Goal: Task Accomplishment & Management: Manage account settings

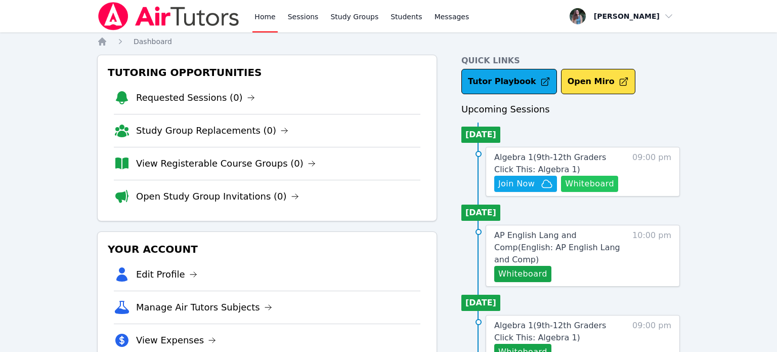
click at [600, 179] on button "Whiteboard" at bounding box center [589, 184] width 57 height 16
click at [541, 184] on icon "button" at bounding box center [547, 184] width 12 height 12
click at [305, 15] on link "Sessions" at bounding box center [303, 16] width 35 height 32
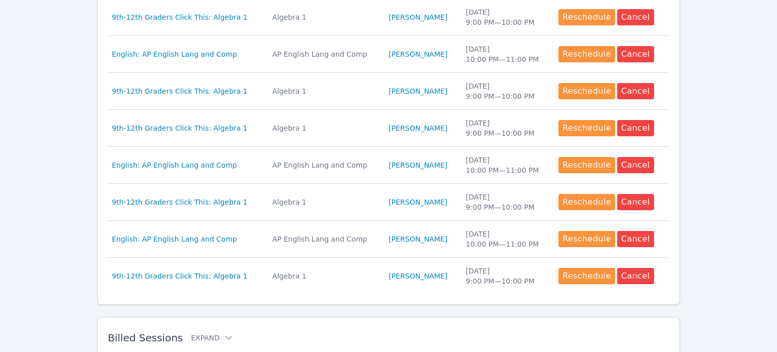
scroll to position [488, 0]
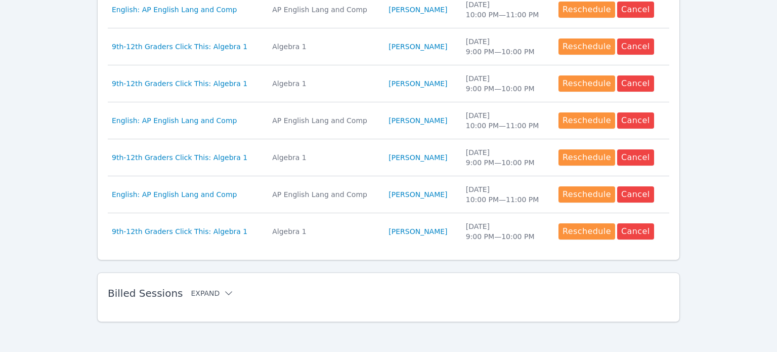
click at [191, 288] on button "Expand" at bounding box center [212, 293] width 43 height 10
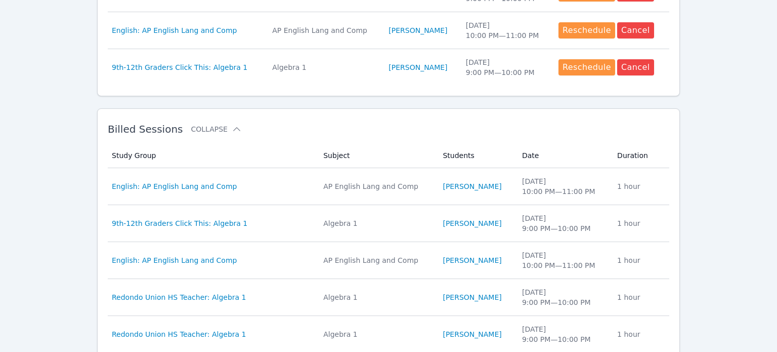
scroll to position [658, 0]
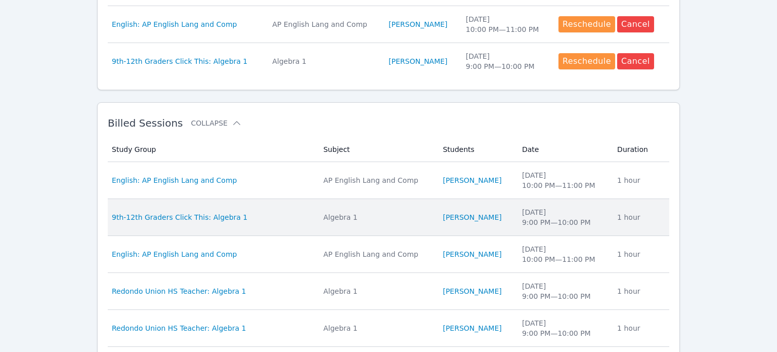
click at [268, 214] on div "9th-12th Graders Click This: Algebra 1" at bounding box center [211, 217] width 199 height 10
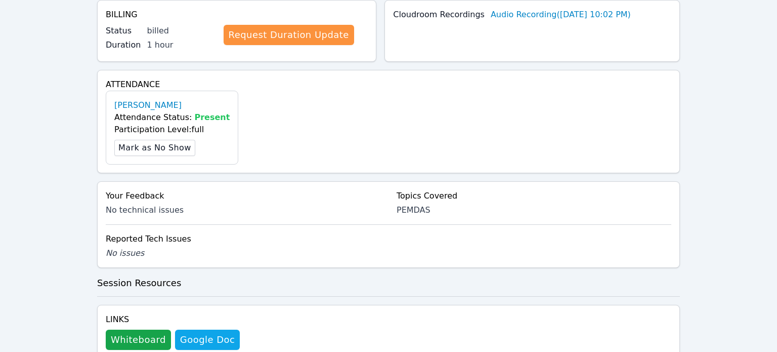
scroll to position [270, 0]
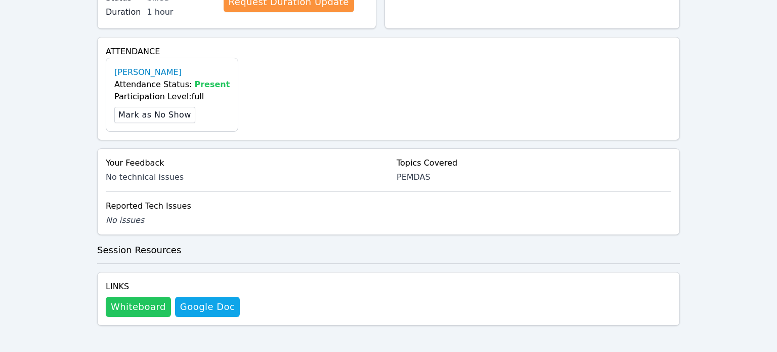
click at [141, 312] on button "Whiteboard" at bounding box center [138, 307] width 65 height 20
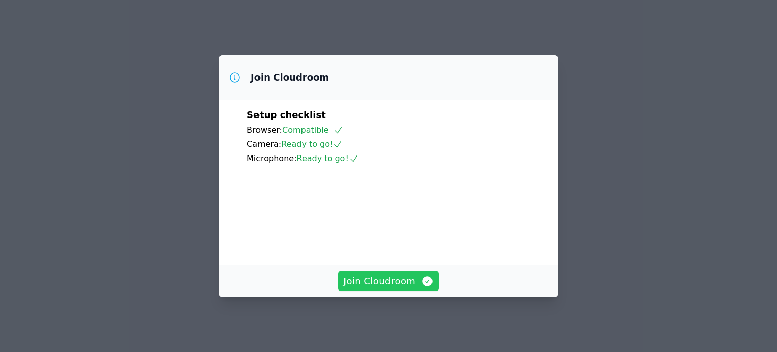
click at [362, 291] on button "Join Cloudroom" at bounding box center [389, 281] width 101 height 20
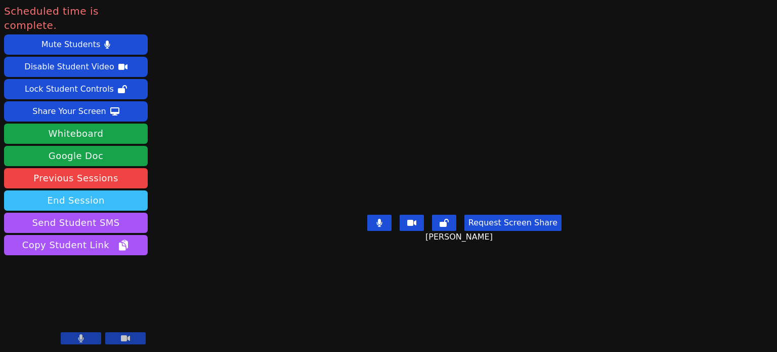
click at [98, 190] on button "End Session" at bounding box center [76, 200] width 144 height 20
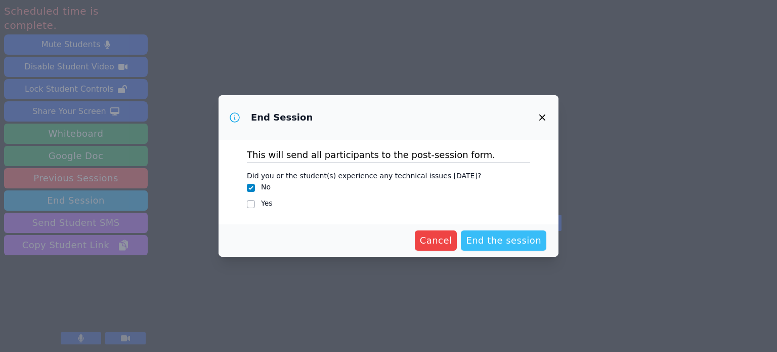
click at [492, 246] on span "End the session" at bounding box center [503, 240] width 75 height 14
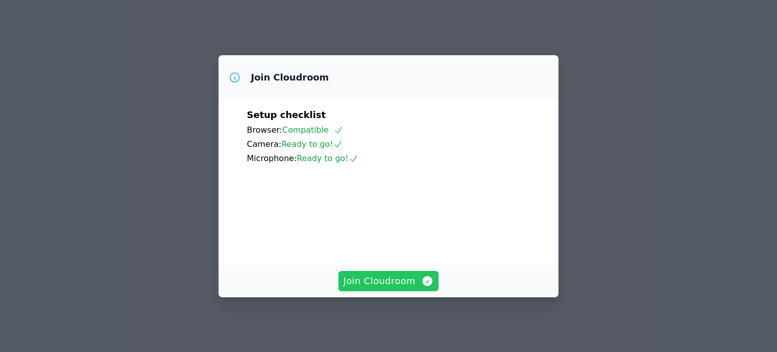
click at [394, 284] on span "Join Cloudroom" at bounding box center [389, 281] width 91 height 14
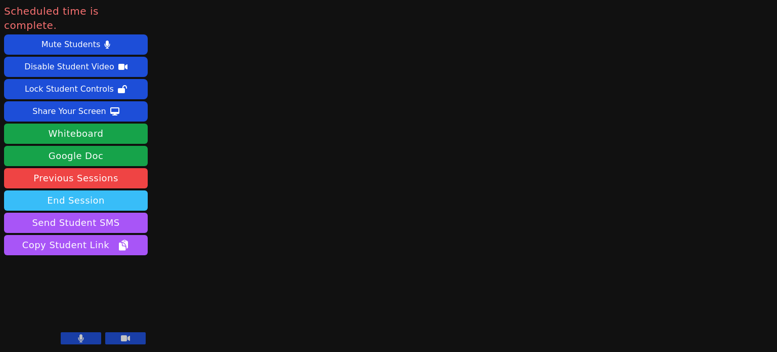
click at [83, 193] on button "End Session" at bounding box center [76, 200] width 144 height 20
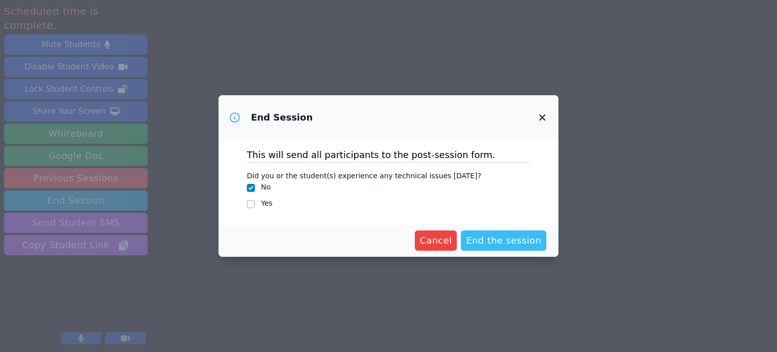
click at [514, 246] on span "End the session" at bounding box center [503, 240] width 75 height 14
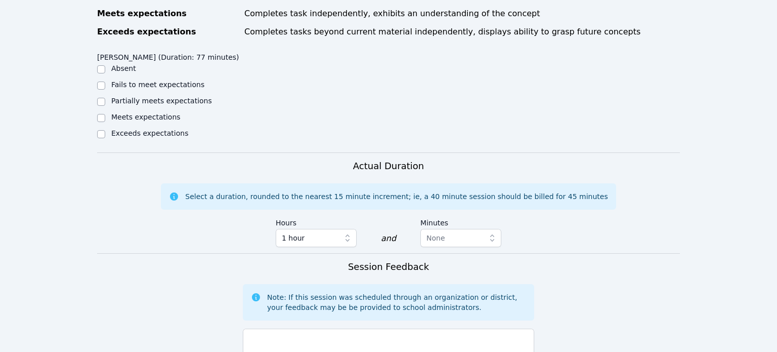
scroll to position [449, 0]
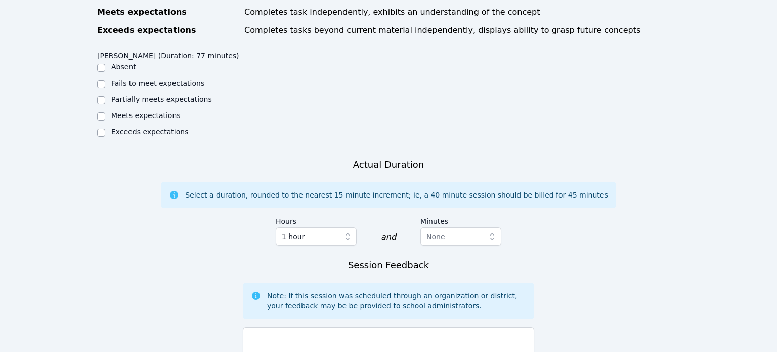
click at [105, 110] on div "Meets expectations" at bounding box center [170, 116] width 146 height 12
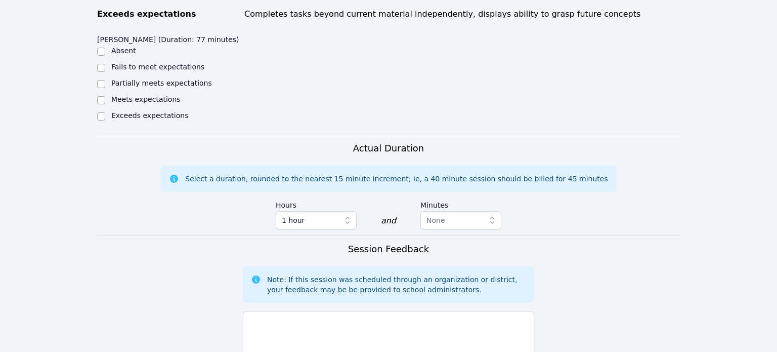
scroll to position [464, 0]
click at [101, 97] on input "Meets expectations" at bounding box center [101, 101] width 8 height 8
checkbox input "true"
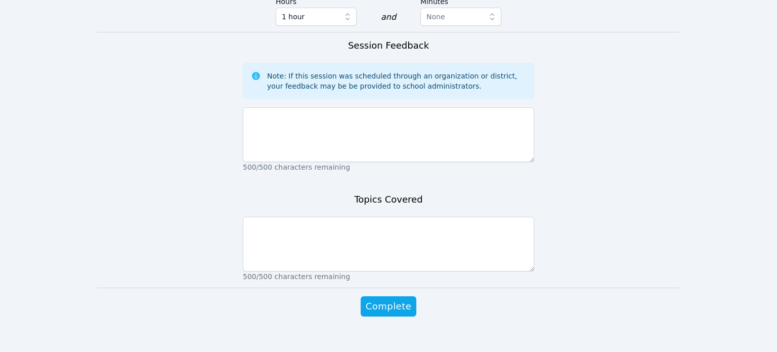
scroll to position [668, 0]
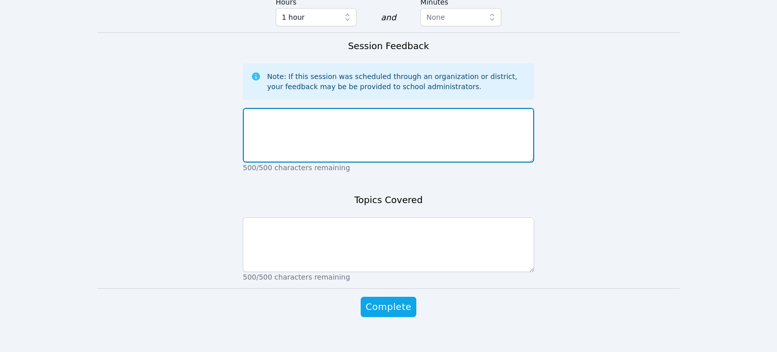
click at [394, 108] on textarea at bounding box center [388, 135] width 291 height 55
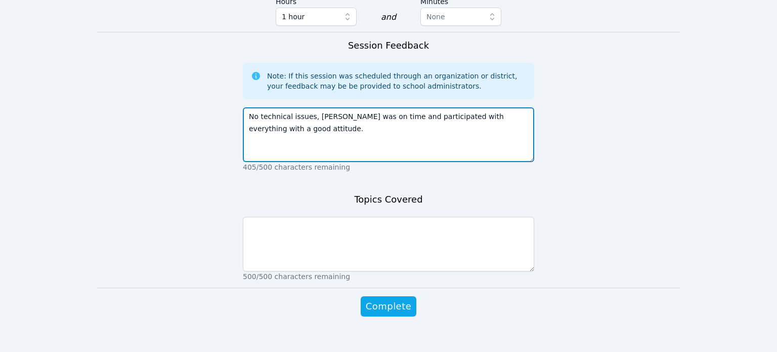
scroll to position [665, 0]
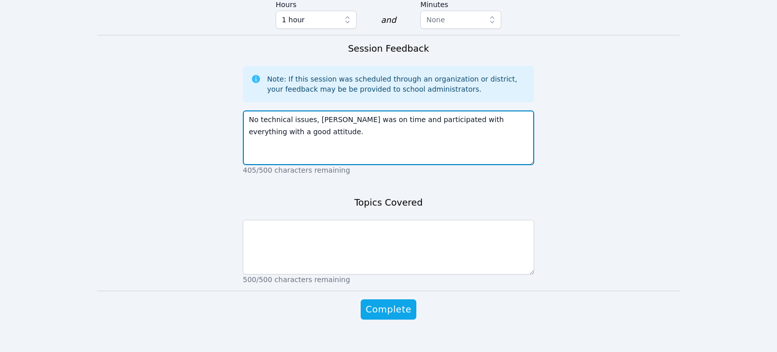
type textarea "No technical issues, [PERSON_NAME] was on time and participated with everything…"
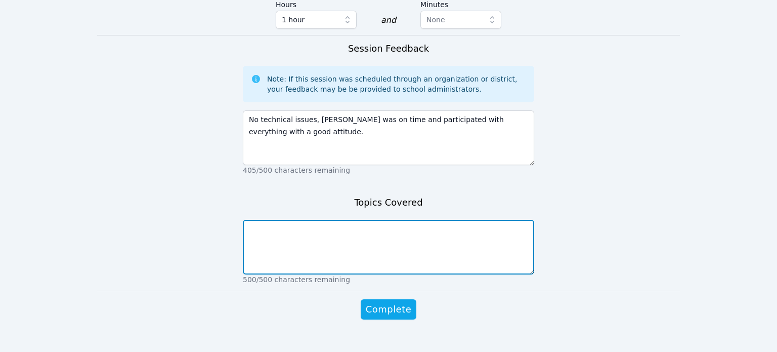
click at [289, 220] on textarea at bounding box center [388, 247] width 291 height 55
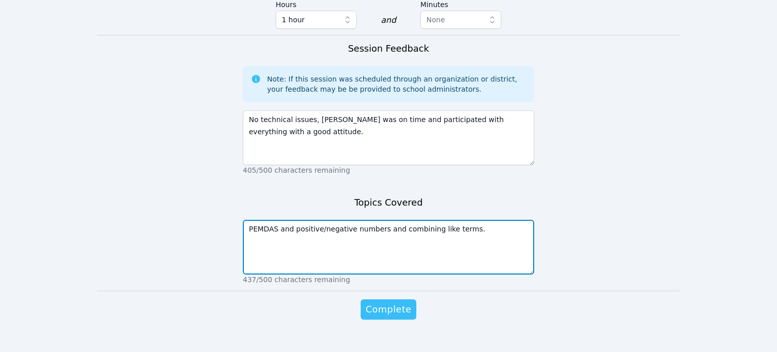
type textarea "PEMDAS and positive/negative numbers and combining like terms."
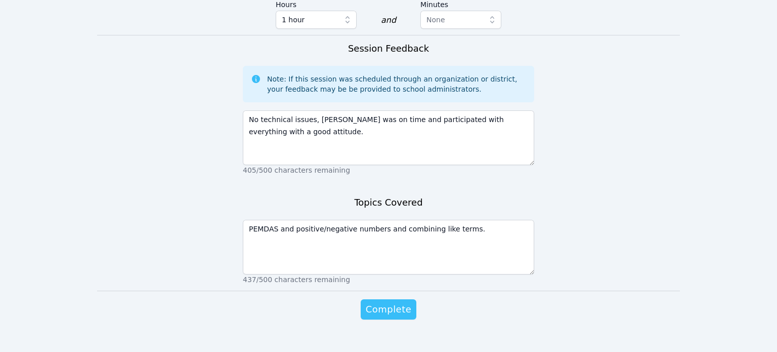
click at [379, 302] on span "Complete" at bounding box center [389, 309] width 46 height 14
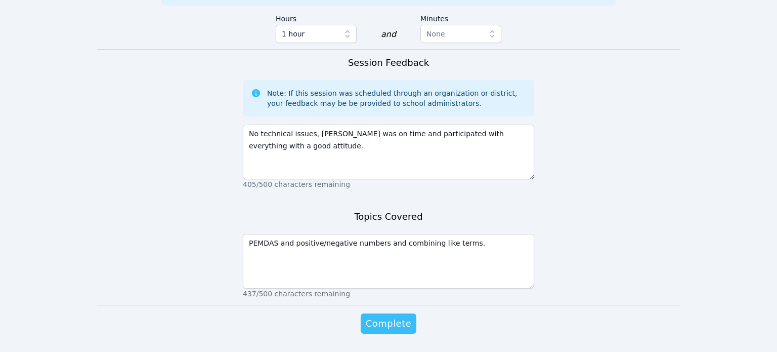
scroll to position [680, 0]
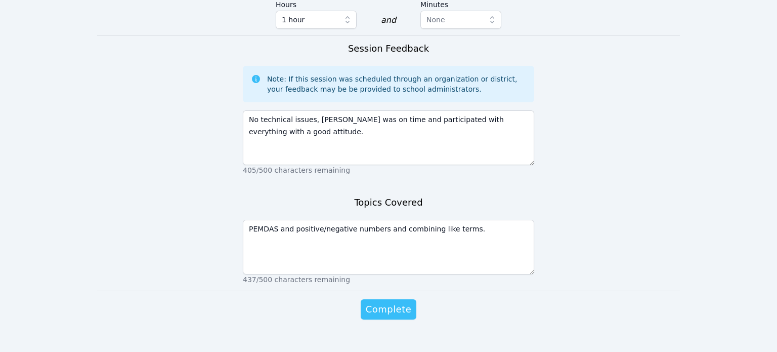
click at [379, 302] on span "Complete" at bounding box center [389, 309] width 46 height 14
click at [381, 302] on span "Complete" at bounding box center [389, 309] width 46 height 14
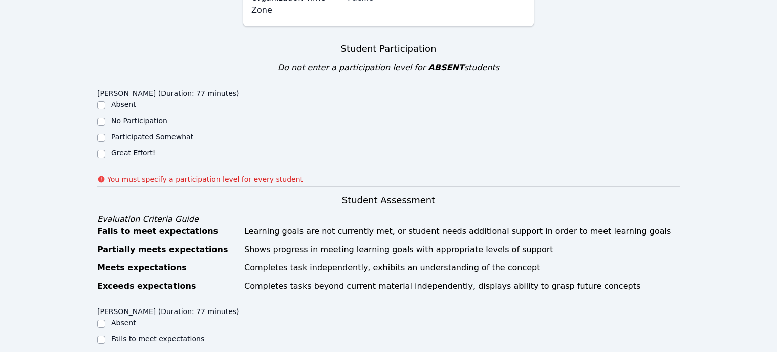
scroll to position [202, 0]
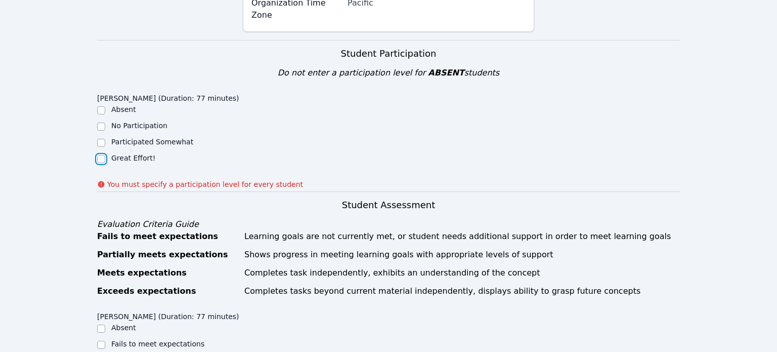
click at [101, 155] on input "Great Effort!" at bounding box center [101, 159] width 8 height 8
checkbox input "true"
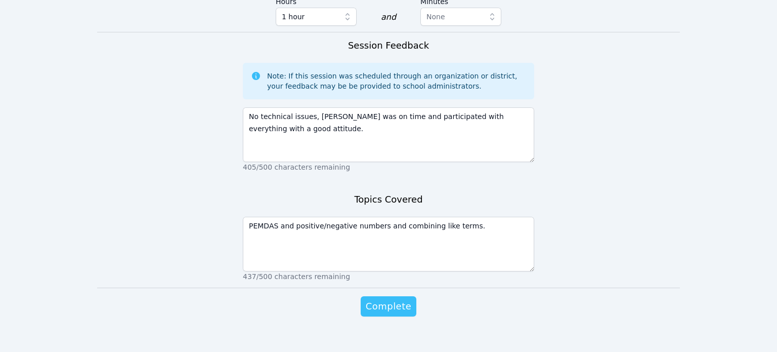
click at [393, 302] on button "Complete" at bounding box center [389, 306] width 56 height 20
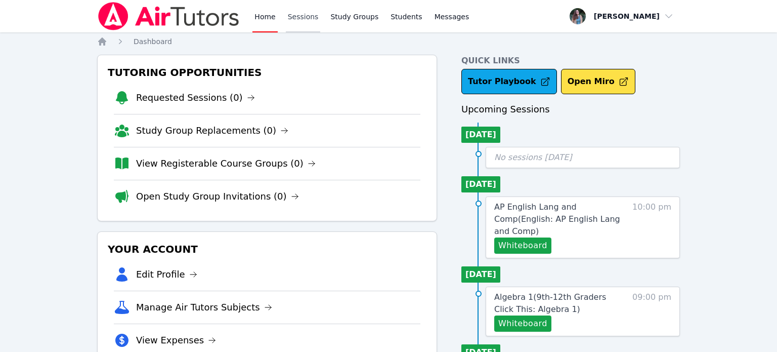
click at [308, 14] on link "Sessions" at bounding box center [303, 16] width 35 height 32
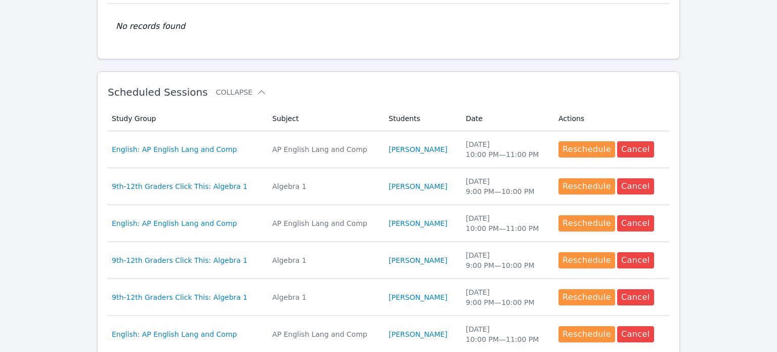
scroll to position [249, 0]
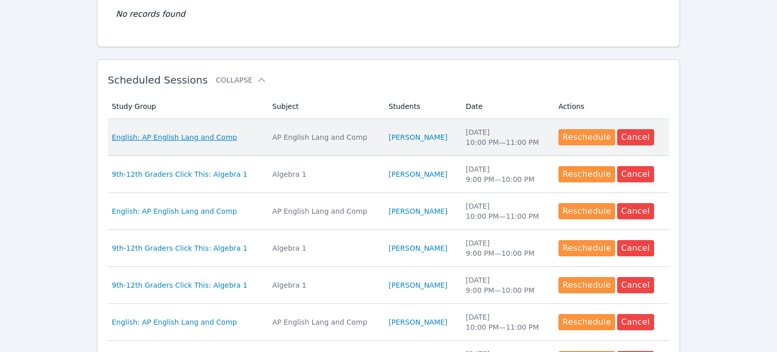
click at [213, 140] on span "English: AP English Lang and Comp" at bounding box center [174, 137] width 125 height 10
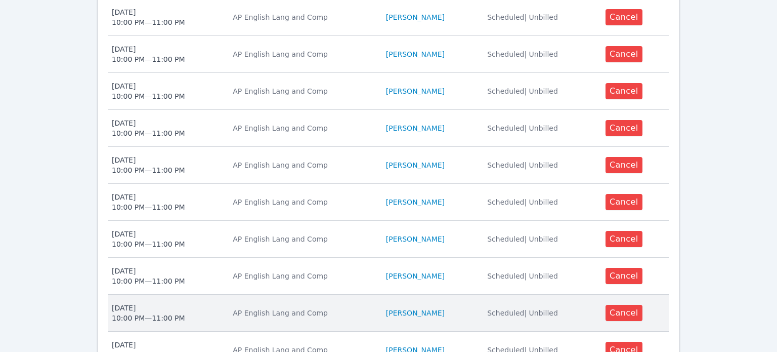
scroll to position [541, 0]
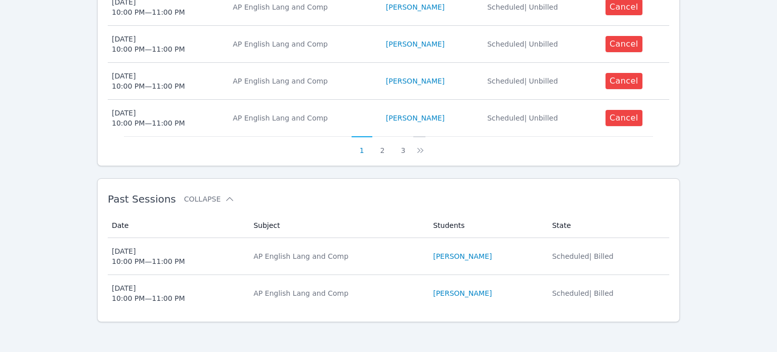
click at [413, 150] on button at bounding box center [419, 145] width 12 height 19
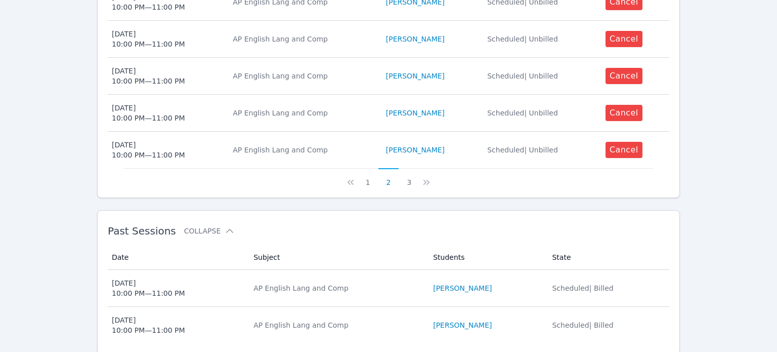
scroll to position [513, 0]
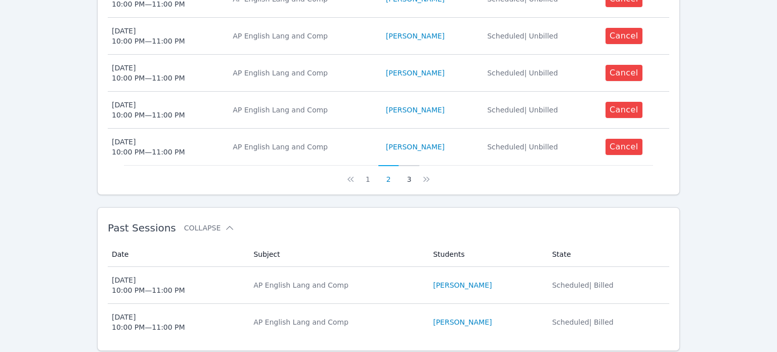
click at [405, 176] on button "3" at bounding box center [409, 174] width 21 height 19
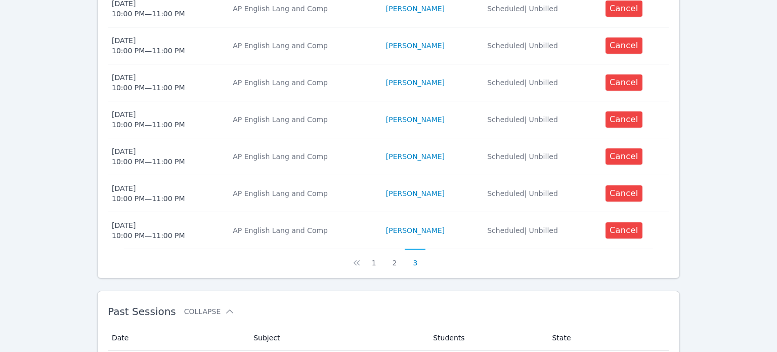
scroll to position [323, 0]
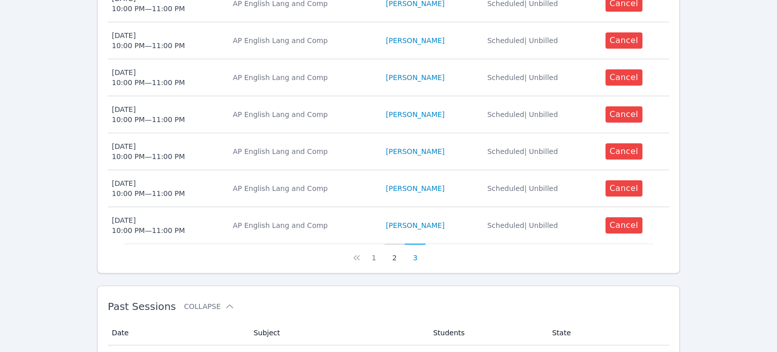
click at [393, 259] on button "2" at bounding box center [395, 252] width 21 height 19
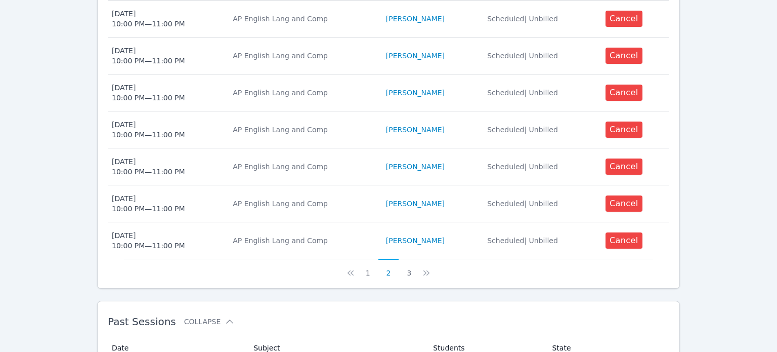
scroll to position [418, 0]
